Goal: Task Accomplishment & Management: Complete application form

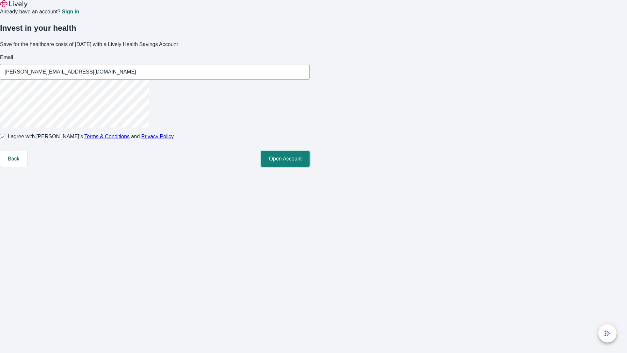
click at [310, 167] on button "Open Account" at bounding box center [285, 159] width 49 height 16
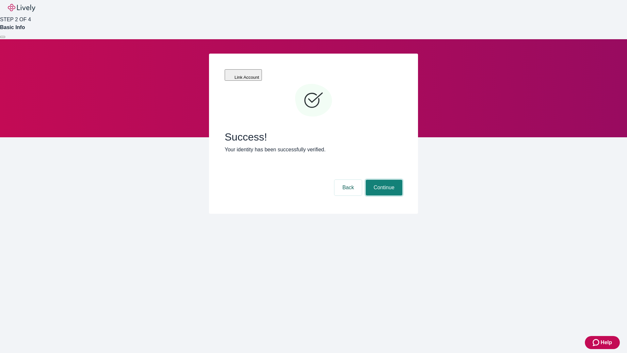
click at [383, 180] on button "Continue" at bounding box center [384, 188] width 37 height 16
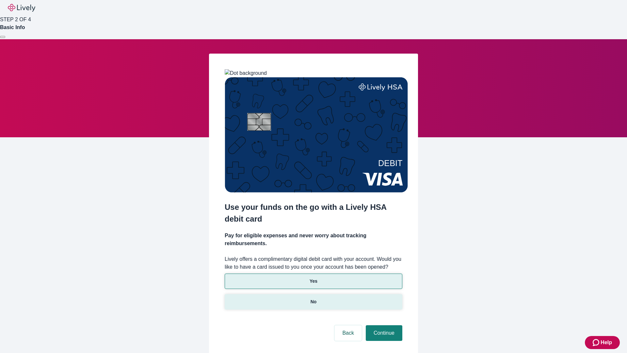
click at [313, 298] on p "No" at bounding box center [314, 301] width 6 height 7
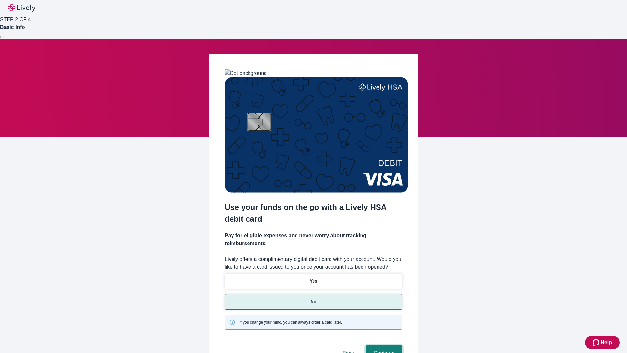
click at [383, 345] on button "Continue" at bounding box center [384, 353] width 37 height 16
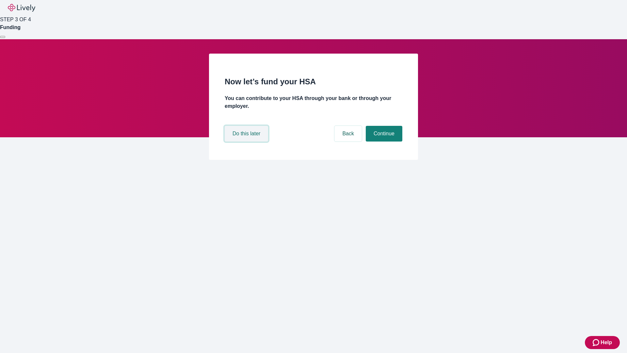
click at [247, 141] on button "Do this later" at bounding box center [246, 134] width 43 height 16
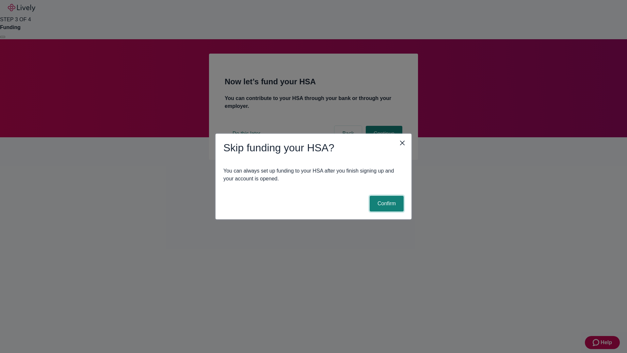
click at [386, 203] on button "Confirm" at bounding box center [387, 204] width 34 height 16
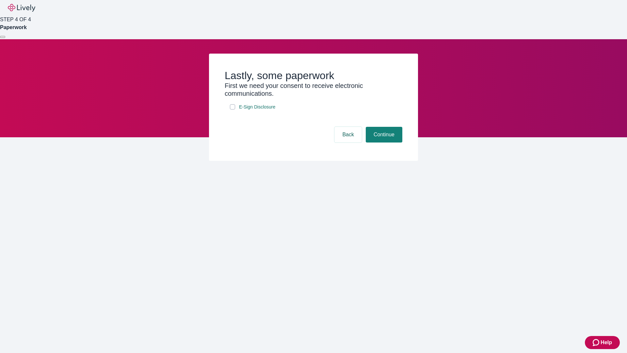
click at [233, 109] on input "E-Sign Disclosure" at bounding box center [232, 106] width 5 height 5
checkbox input "true"
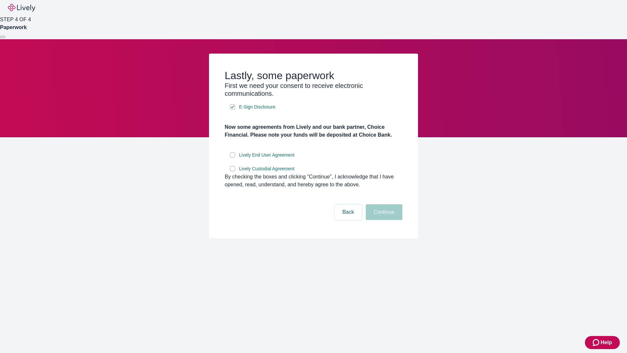
click at [233, 157] on input "Lively End User Agreement" at bounding box center [232, 154] width 5 height 5
checkbox input "true"
click at [233, 171] on input "Lively Custodial Agreement" at bounding box center [232, 168] width 5 height 5
checkbox input "true"
click at [383, 220] on button "Continue" at bounding box center [384, 212] width 37 height 16
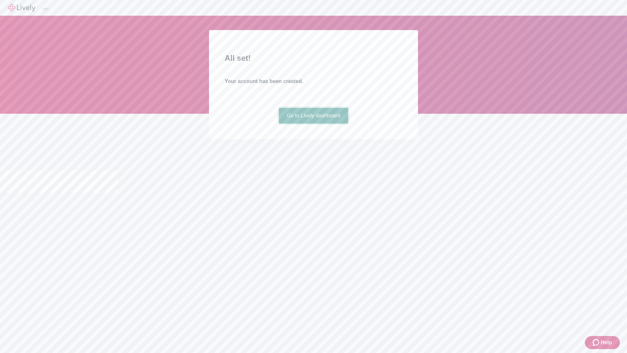
click at [313, 123] on link "Go to Lively dashboard" at bounding box center [314, 116] width 70 height 16
